Goal: Information Seeking & Learning: Check status

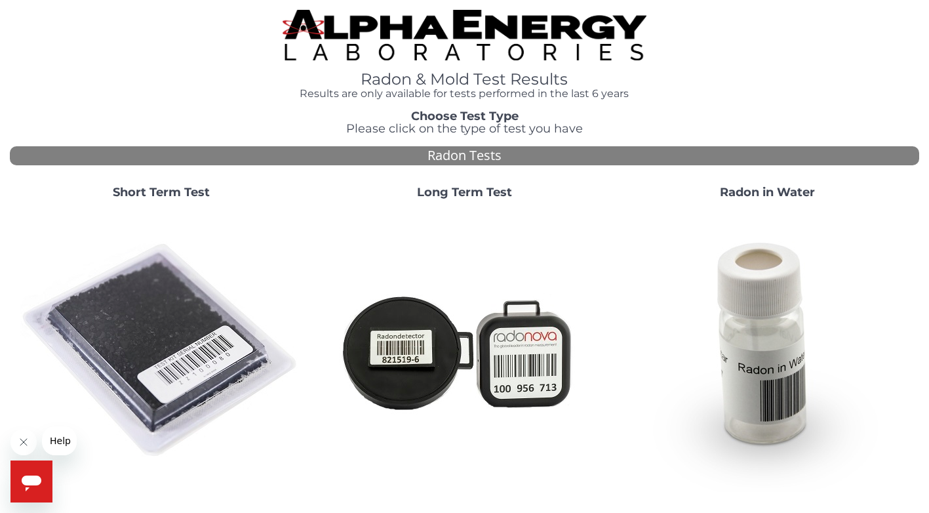
click at [159, 317] on img at bounding box center [161, 351] width 282 height 282
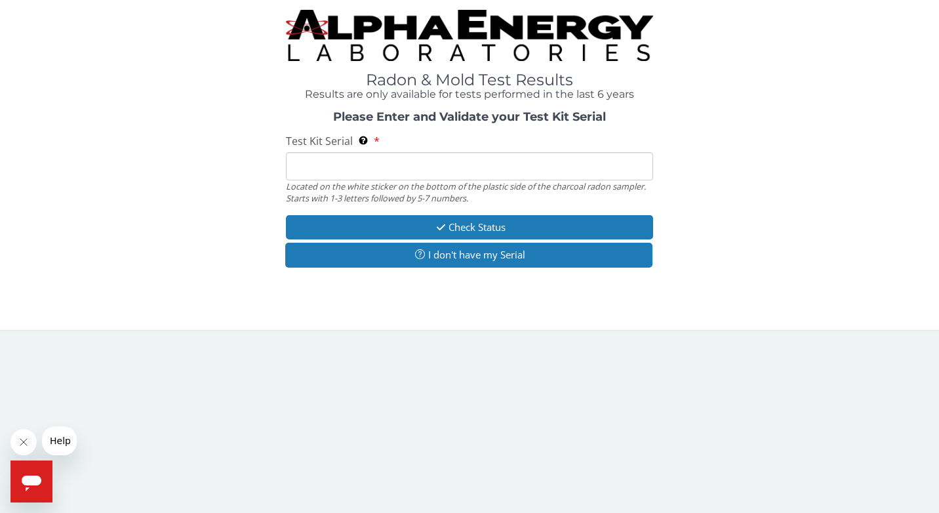
click at [496, 169] on input "Test Kit Serial Located on the white sticker on the bottom of the plastic side …" at bounding box center [470, 166] width 368 height 28
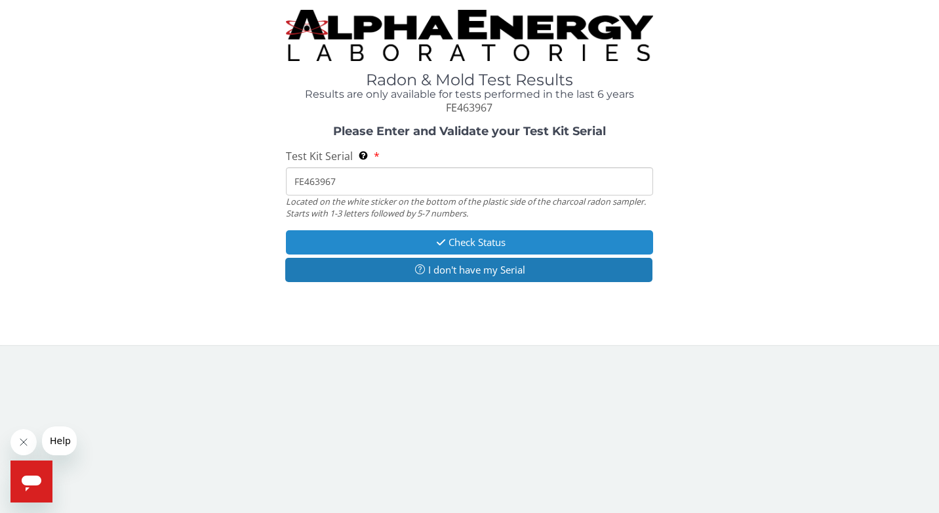
type input "FE463967"
click at [531, 237] on button "Check Status" at bounding box center [470, 242] width 368 height 24
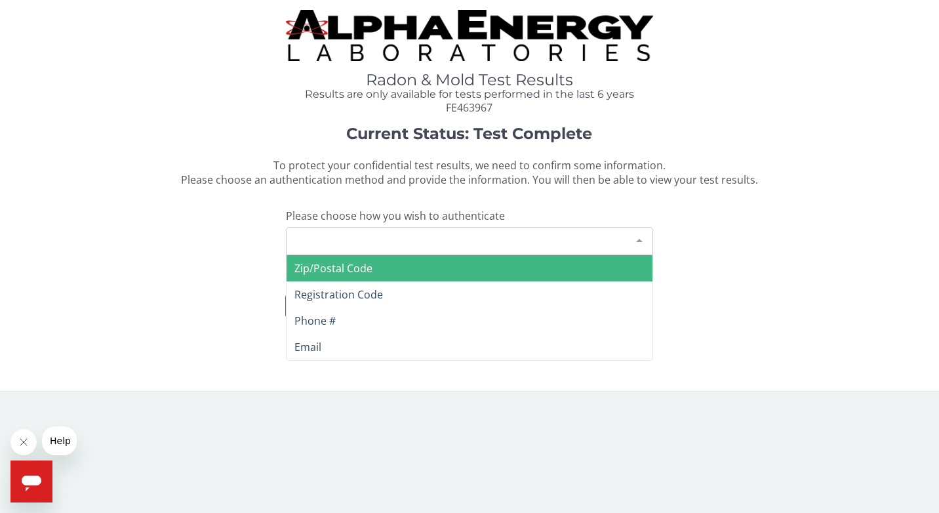
click at [448, 233] on div "Please make a selection" at bounding box center [470, 241] width 368 height 28
click at [427, 243] on div "Please make a selection" at bounding box center [470, 241] width 368 height 28
click at [392, 273] on span "Zip/Postal Code" at bounding box center [469, 268] width 366 height 26
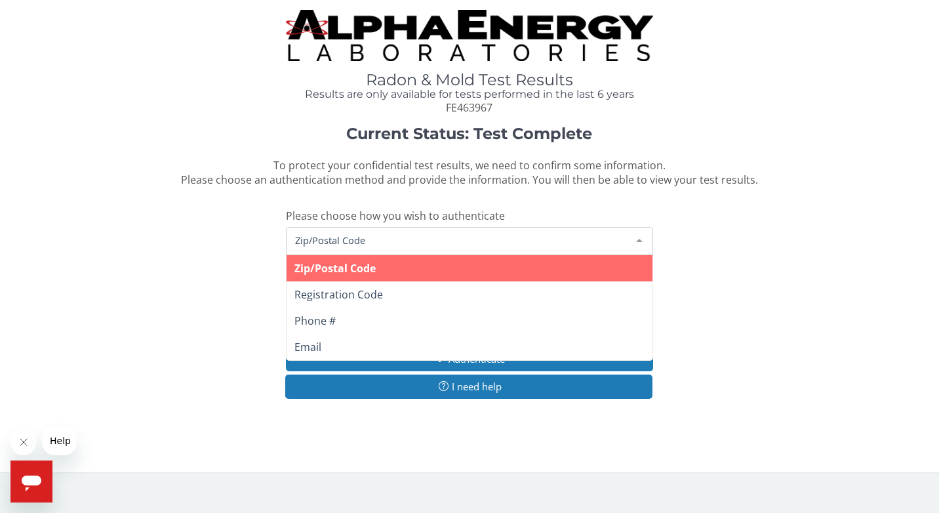
click at [406, 237] on span "Zip/Postal Code" at bounding box center [459, 240] width 335 height 14
click at [384, 271] on span "Zip/Postal Code" at bounding box center [469, 268] width 366 height 26
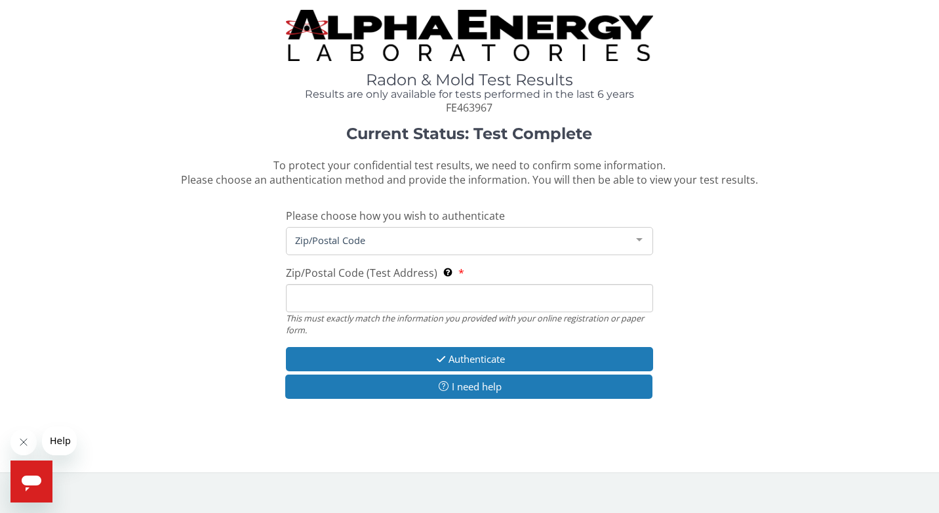
click at [401, 236] on span "Zip/Postal Code" at bounding box center [459, 240] width 335 height 14
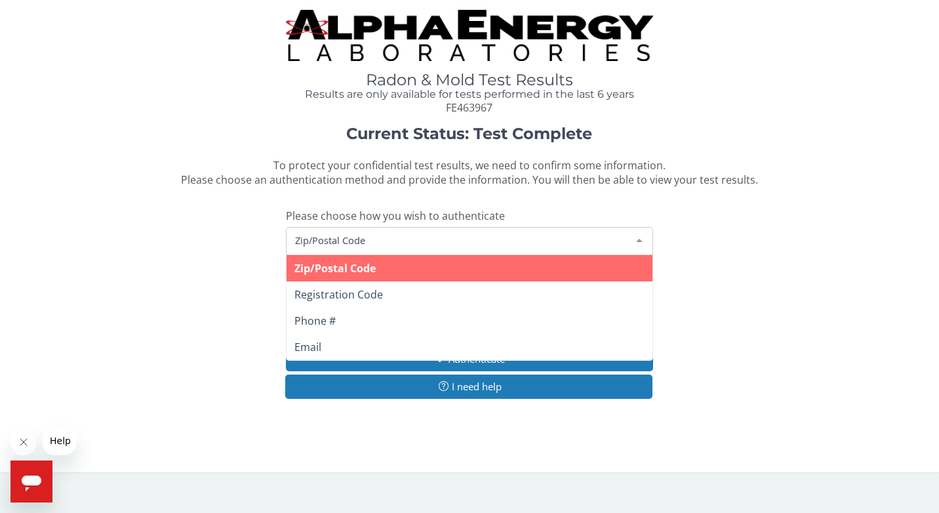
click at [386, 267] on span "Zip/Postal Code" at bounding box center [469, 268] width 366 height 26
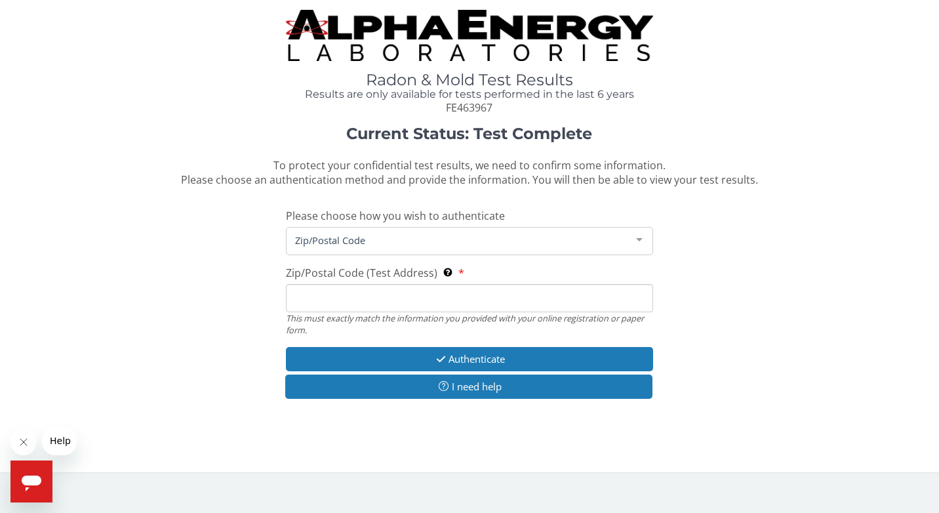
click at [363, 298] on input "Zip/Postal Code (Test Address) This must exactly match the information you prov…" at bounding box center [470, 298] width 368 height 28
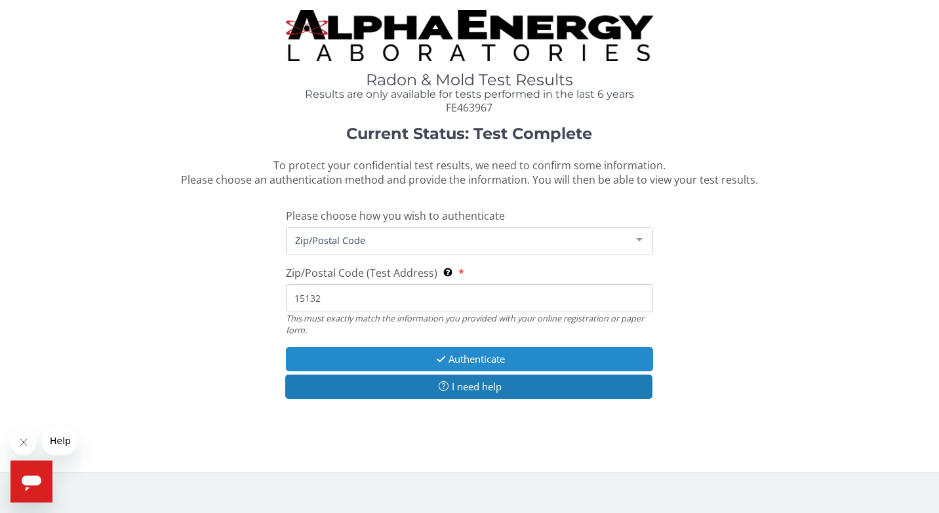
type input "15132"
click at [411, 360] on button "Authenticate" at bounding box center [470, 359] width 368 height 24
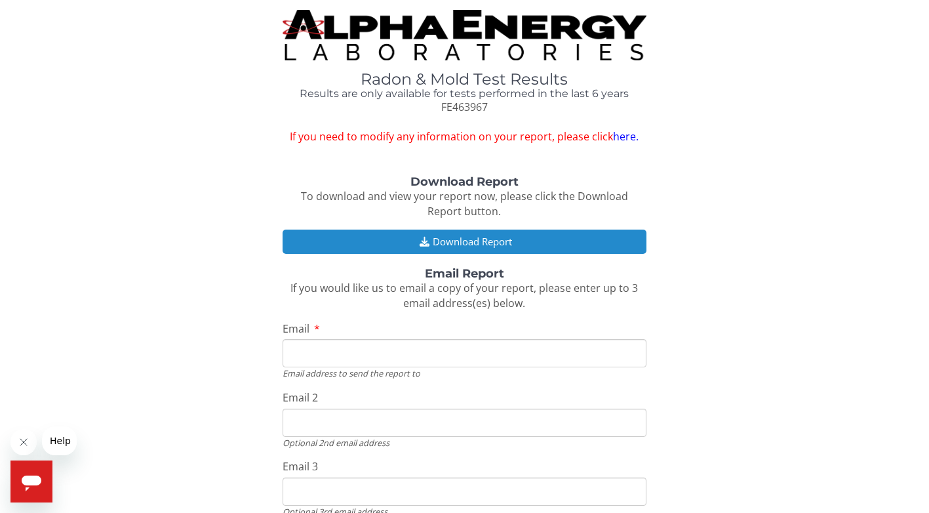
click at [508, 237] on button "Download Report" at bounding box center [465, 241] width 364 height 24
